Goal: Task Accomplishment & Management: Complete application form

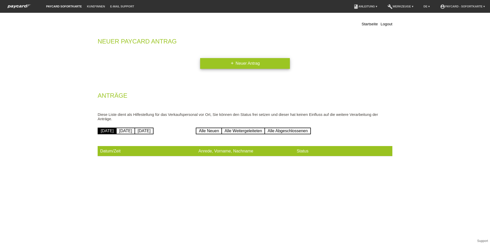
click at [246, 61] on link "add Neuer Antrag" at bounding box center [245, 63] width 90 height 11
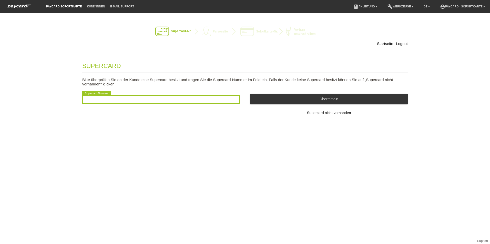
click at [112, 103] on input "text" at bounding box center [161, 99] width 158 height 9
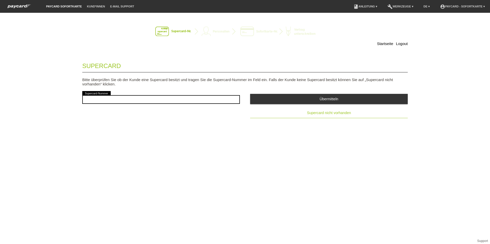
click at [342, 114] on span "Supercard nicht vorhanden" at bounding box center [329, 113] width 44 height 4
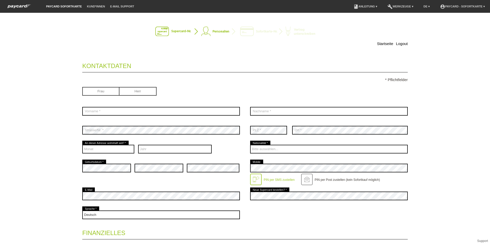
click at [95, 89] on input "radio" at bounding box center [100, 91] width 37 height 8
radio input "true"
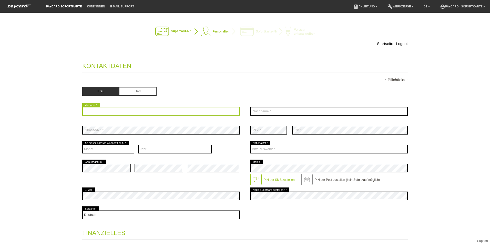
click at [111, 110] on input "text" at bounding box center [161, 111] width 158 height 9
type input "Zogaj"
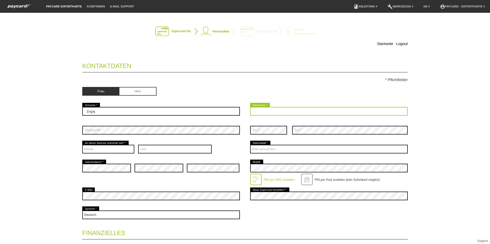
click at [267, 109] on input "text" at bounding box center [329, 111] width 158 height 9
type input "Riona"
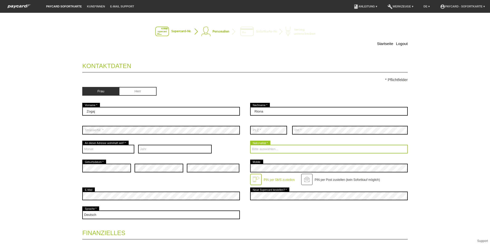
click at [261, 150] on select "Bitte auswählen... [GEOGRAPHIC_DATA] [GEOGRAPHIC_DATA] [GEOGRAPHIC_DATA] [GEOGR…" at bounding box center [329, 149] width 158 height 9
select select "CH"
click at [250, 145] on select "Bitte auswählen... [GEOGRAPHIC_DATA] [GEOGRAPHIC_DATA] [GEOGRAPHIC_DATA] [GEOGR…" at bounding box center [329, 149] width 158 height 9
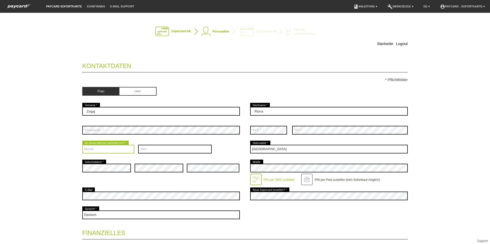
click at [128, 150] on select "Monat 01 02 03 04 05 06 07 08 09 10 11 12" at bounding box center [108, 149] width 52 height 9
click at [38, 138] on div "Startseite Logout Kontaktdaten * Pflichtfelder Frau Herr 01" at bounding box center [245, 129] width 490 height 232
click at [87, 147] on select "Monat 01 02 03 04 05 06 07 08 09 10 11 12" at bounding box center [108, 149] width 52 height 9
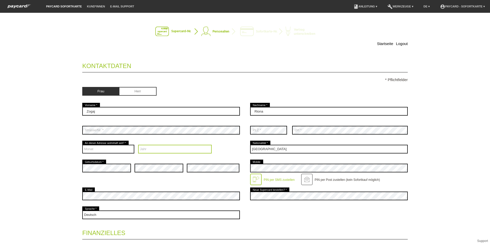
click at [150, 146] on select "Jahr 2025 2024 2023 2022 2021 2020 2019 2018 2017 2016" at bounding box center [175, 149] width 74 height 9
select select "2008"
click at [138, 145] on select "Jahr 2025 2024 2023 2022 2021 2020 2019 2018 2017 2016" at bounding box center [175, 149] width 74 height 9
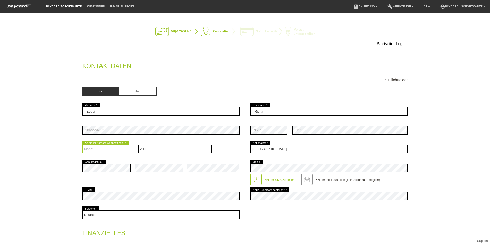
click at [89, 151] on select "Monat 01 02 03 04 05 06 07 08 09 10 11 12" at bounding box center [108, 149] width 52 height 9
select select "01"
click at [82, 145] on select "Monat 01 02 03 04 05 06 07 08 09 10 11 12" at bounding box center [108, 149] width 52 height 9
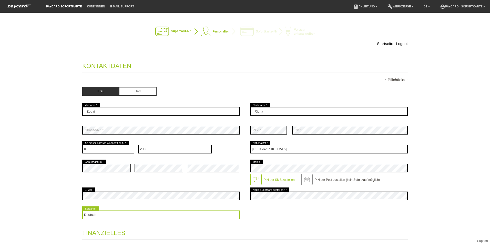
click at [118, 213] on select "Deutsch Français Italiano English" at bounding box center [161, 215] width 158 height 9
click at [51, 191] on div "Startseite Logout Kontaktdaten * Pflichtfelder Frau Herr 01" at bounding box center [245, 129] width 490 height 232
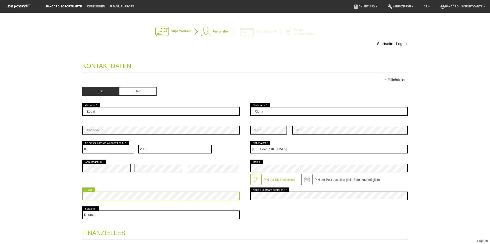
scroll to position [123, 0]
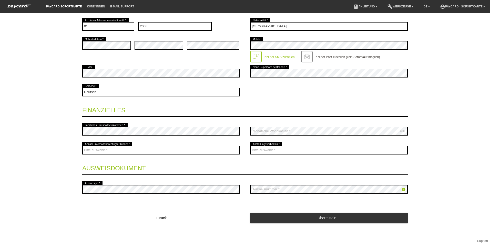
click at [12, 135] on div "Startseite Logout Kontaktdaten * Pflichtfelder Frau Herr 01" at bounding box center [245, 129] width 490 height 232
click at [45, 138] on div "Startseite Logout Kontaktdaten * Pflichtfelder Frau Herr 01" at bounding box center [245, 129] width 490 height 232
click at [420, 163] on div "Startseite Logout Kontaktdaten * Pflichtfelder Frau [PERSON_NAME] Zogaj error 0…" at bounding box center [245, 67] width 359 height 344
click at [382, 109] on legend "Finanzielles" at bounding box center [244, 109] width 325 height 15
click at [173, 137] on div "error Jährliches Haushaltseinkommen *" at bounding box center [161, 131] width 158 height 19
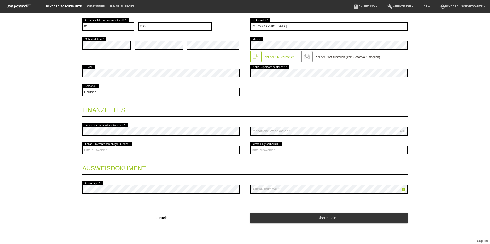
click at [200, 117] on legend "Finanzielles" at bounding box center [244, 109] width 325 height 15
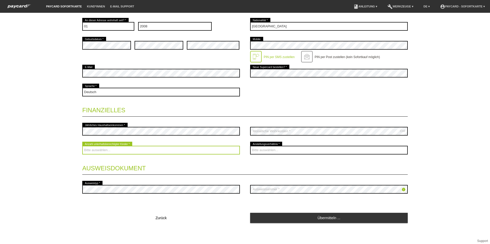
click at [126, 150] on select "Bitte auswählen... 0 1 2 3 4 5 6 7 8 9" at bounding box center [161, 150] width 158 height 9
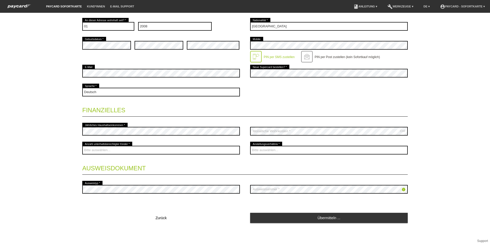
click at [247, 148] on div "Bitte auswählen... 0 1 2 3 4 5 6 7 8 9 error Bitte auswählen..." at bounding box center [244, 150] width 325 height 19
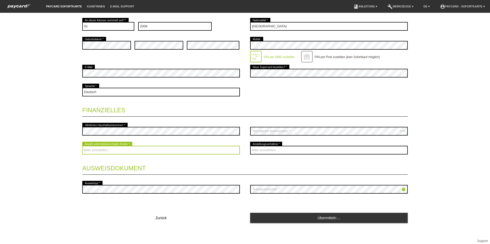
click at [231, 149] on select "Bitte auswählen... 0 1 2 3 4 5 6 7 8 9" at bounding box center [161, 150] width 158 height 9
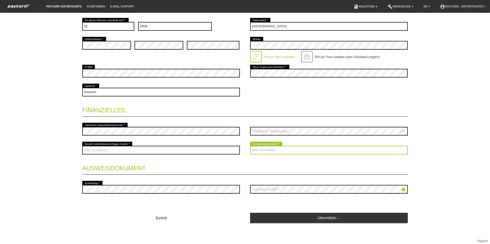
click at [285, 149] on select "Bitte auswählen... Unbefristet Befristet Lehrling/Student Pensioniert Nicht arb…" at bounding box center [329, 150] width 158 height 9
select select "UNLIMITED"
click at [250, 146] on select "Bitte auswählen... Unbefristet Befristet Lehrling/Student Pensioniert Nicht arb…" at bounding box center [329, 150] width 158 height 9
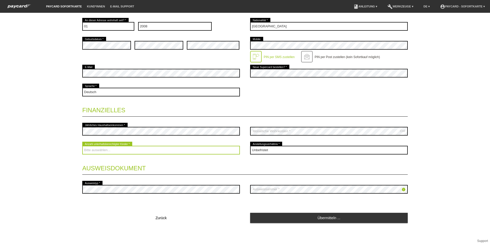
click at [121, 150] on select "Bitte auswählen... 0 1 2 3 4 5 6 7 8 9" at bounding box center [161, 150] width 158 height 9
select select "0"
click at [82, 146] on select "Bitte auswählen... 0 1 2 3 4 5 6 7 8 9" at bounding box center [161, 150] width 158 height 9
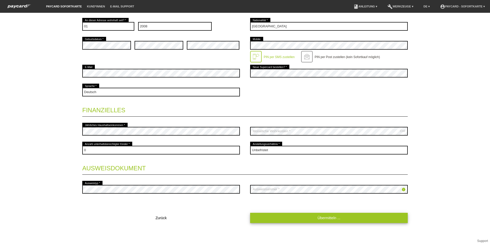
click at [331, 218] on link "Übermitteln ..." at bounding box center [329, 218] width 158 height 10
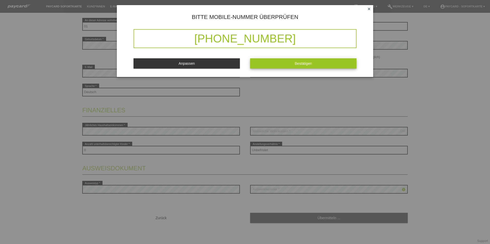
click at [281, 62] on button "Bestätigen" at bounding box center [303, 63] width 106 height 10
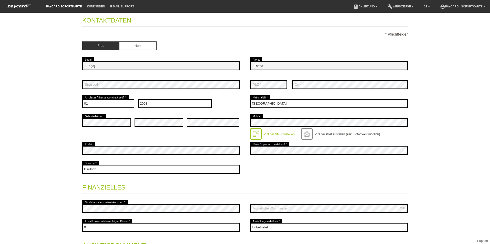
scroll to position [133, 0]
